Goal: Check status: Check status

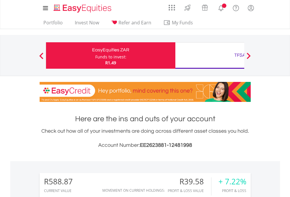
scroll to position [56, 92]
click at [95, 55] on div "Funds to invest:" at bounding box center [110, 57] width 31 height 6
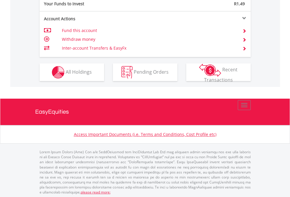
scroll to position [586, 0]
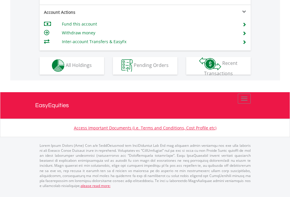
scroll to position [549, 0]
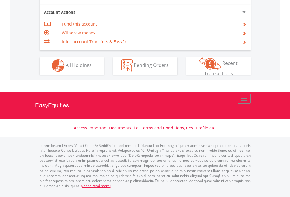
scroll to position [549, 0]
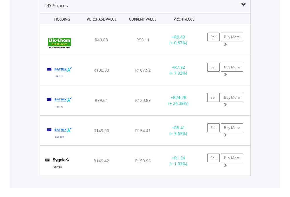
scroll to position [567, 0]
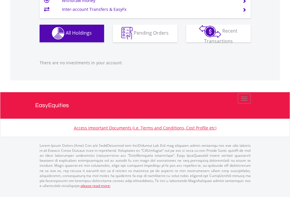
scroll to position [581, 0]
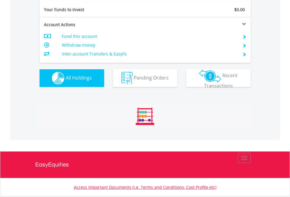
scroll to position [56, 92]
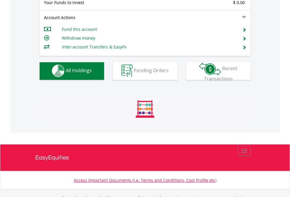
scroll to position [581, 0]
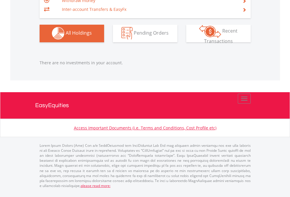
scroll to position [56, 92]
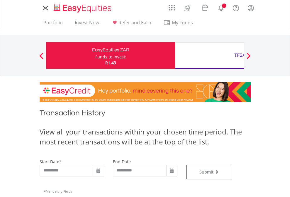
type input "**********"
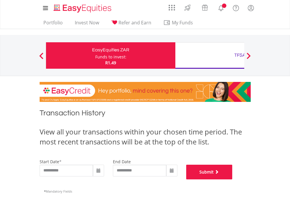
click at [233, 179] on button "Submit" at bounding box center [209, 172] width 46 height 15
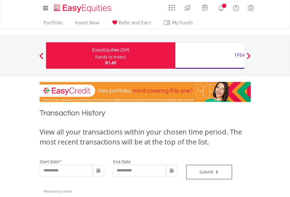
click at [210, 55] on div "TFSA" at bounding box center [240, 55] width 122 height 8
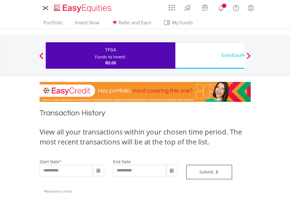
type input "**********"
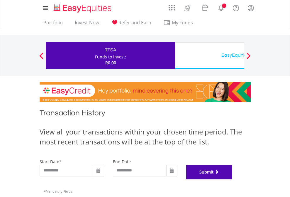
click at [233, 179] on button "Submit" at bounding box center [209, 172] width 46 height 15
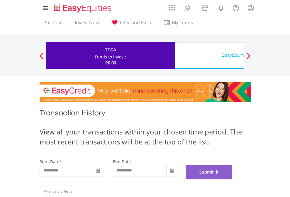
scroll to position [238, 0]
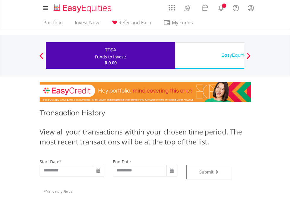
click at [210, 55] on div "EasyEquities USD" at bounding box center [240, 55] width 122 height 8
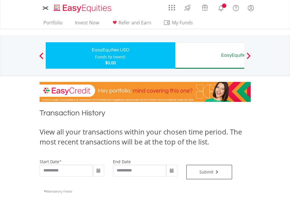
type input "**********"
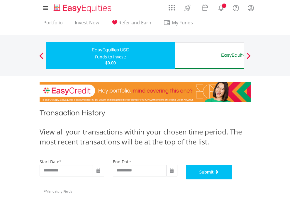
click at [233, 179] on button "Submit" at bounding box center [209, 172] width 46 height 15
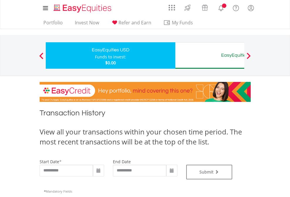
click at [210, 55] on div "EasyEquities AUD" at bounding box center [240, 55] width 122 height 8
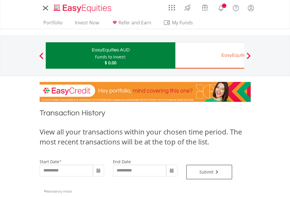
type input "**********"
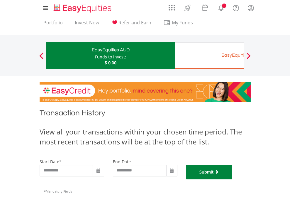
click at [233, 179] on button "Submit" at bounding box center [209, 172] width 46 height 15
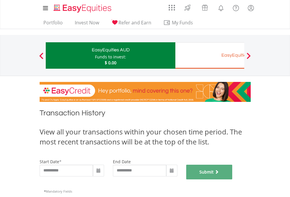
scroll to position [238, 0]
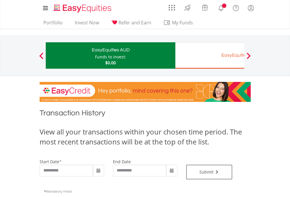
click at [210, 55] on div "EasyEquities EUR" at bounding box center [240, 55] width 122 height 8
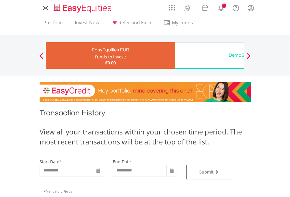
type input "**********"
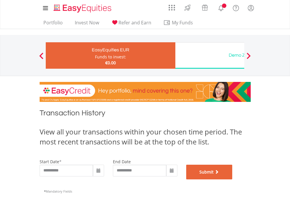
click at [233, 179] on button "Submit" at bounding box center [209, 172] width 46 height 15
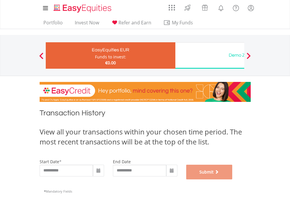
scroll to position [238, 0]
